Goal: Navigation & Orientation: Find specific page/section

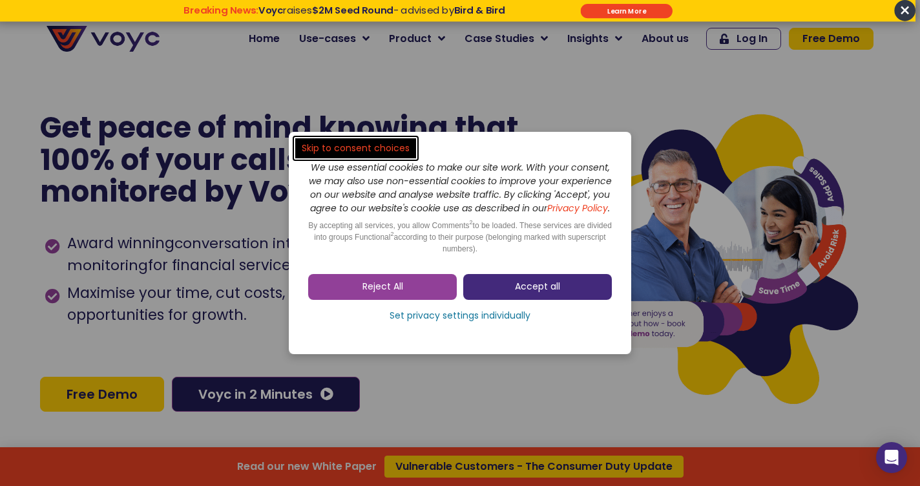
click at [497, 291] on link "Accept all" at bounding box center [537, 287] width 149 height 26
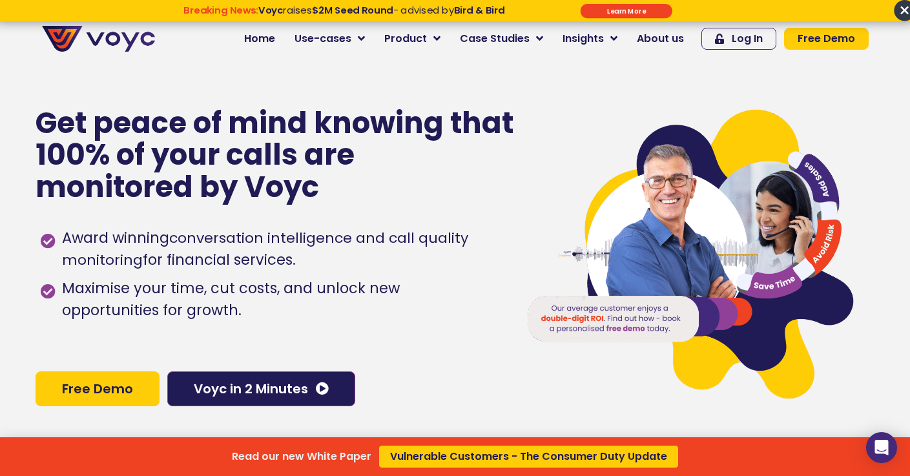
click at [605, 13] on input "******" at bounding box center [626, 11] width 92 height 14
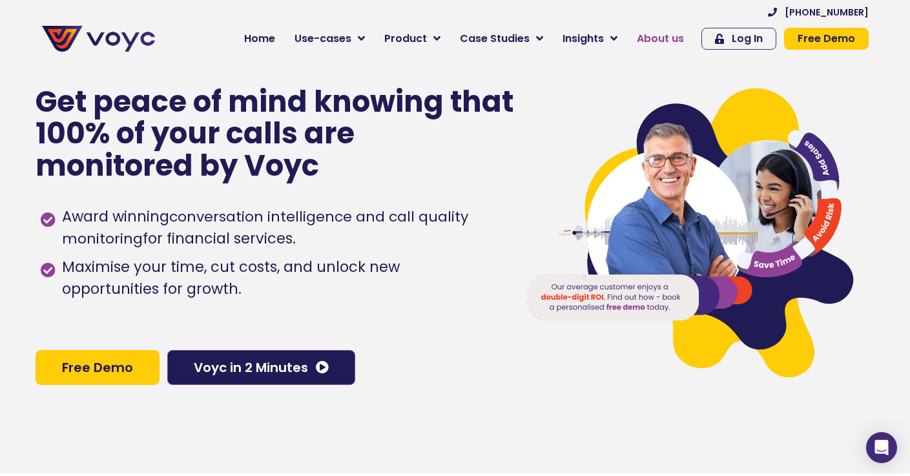
click at [651, 39] on span "About us" at bounding box center [660, 39] width 47 height 16
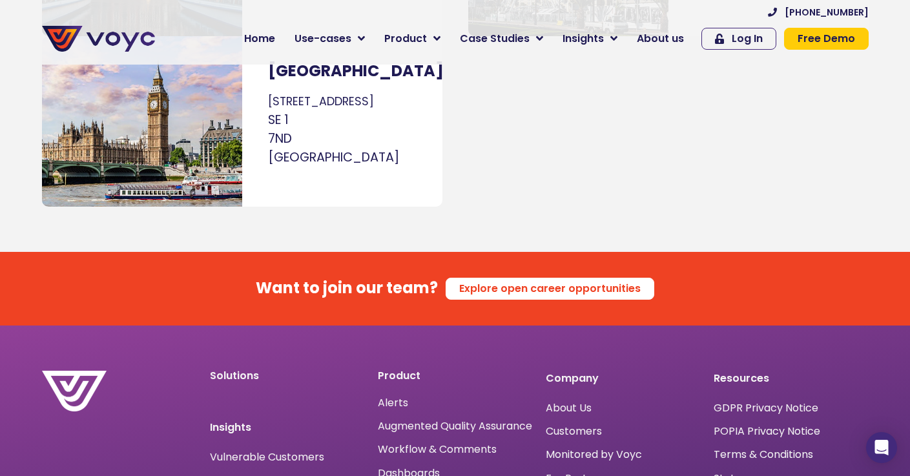
scroll to position [7885, 0]
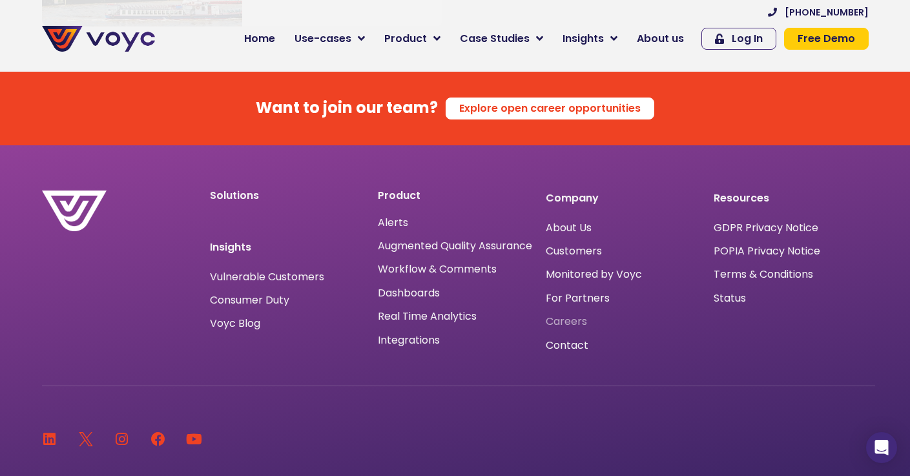
click at [571, 322] on span "Careers" at bounding box center [566, 322] width 41 height 0
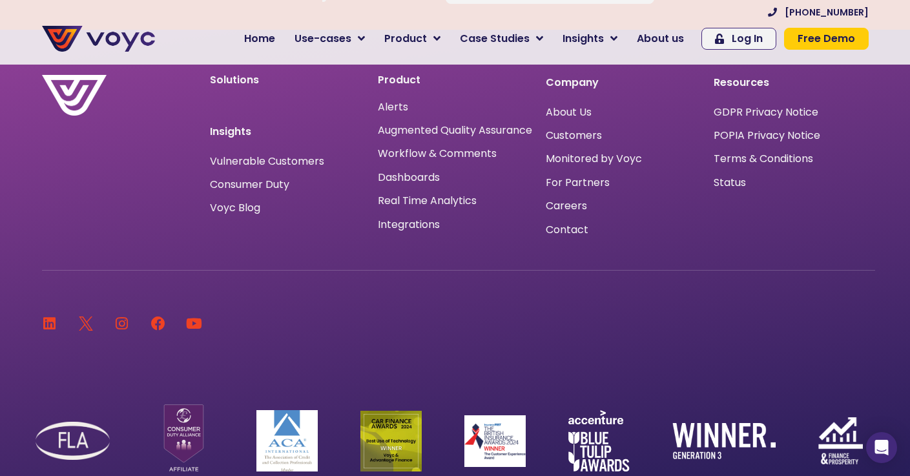
scroll to position [7611, 0]
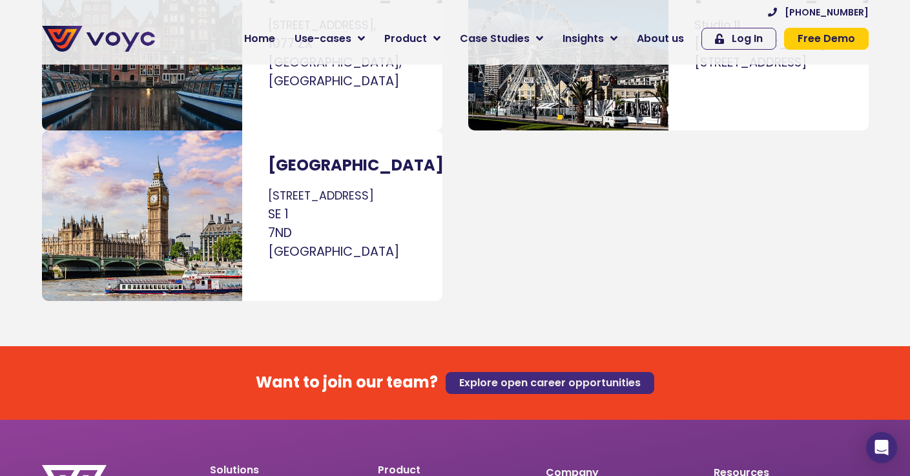
click at [538, 378] on span "Explore open career opportunities" at bounding box center [550, 383] width 182 height 10
